Goal: Find contact information: Find contact information

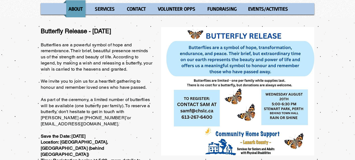
scroll to position [59, 0]
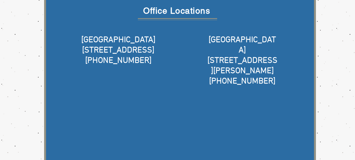
scroll to position [94, 0]
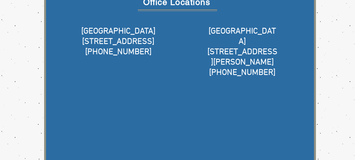
drag, startPoint x: 1, startPoint y: 47, endPoint x: 1, endPoint y: 51, distance: 3.9
click at [1, 51] on div "main content" at bounding box center [177, 142] width 355 height 319
drag, startPoint x: 1, startPoint y: 51, endPoint x: 1, endPoint y: 54, distance: 3.6
click at [1, 54] on div "main content" at bounding box center [177, 142] width 355 height 319
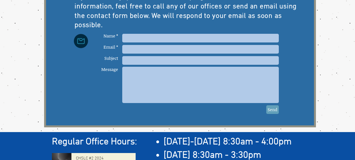
scroll to position [296, 0]
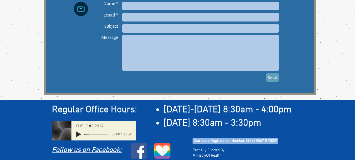
drag, startPoint x: 283, startPoint y: 137, endPoint x: 190, endPoint y: 138, distance: 92.7
click at [190, 138] on div "Regular Office Hours: ​ [DATE]-[DATE] 8:30am - 4:00pm [DATE] 8:30am - 3:30pm Fo…" at bounding box center [177, 131] width 355 height 63
copy span "Charitable Registration Number 89788 5067 RR0001"
